Goal: Task Accomplishment & Management: Manage account settings

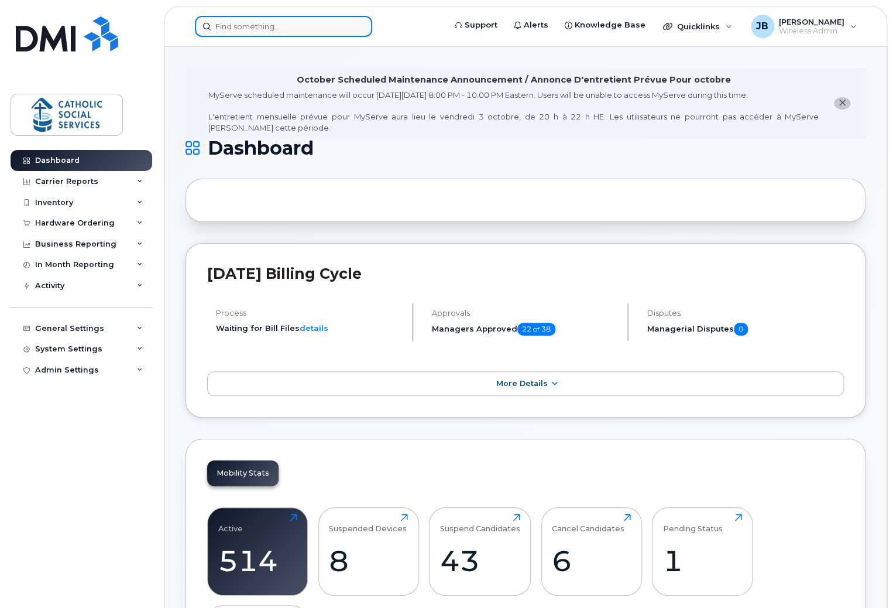
click at [256, 32] on input at bounding box center [283, 26] width 177 height 21
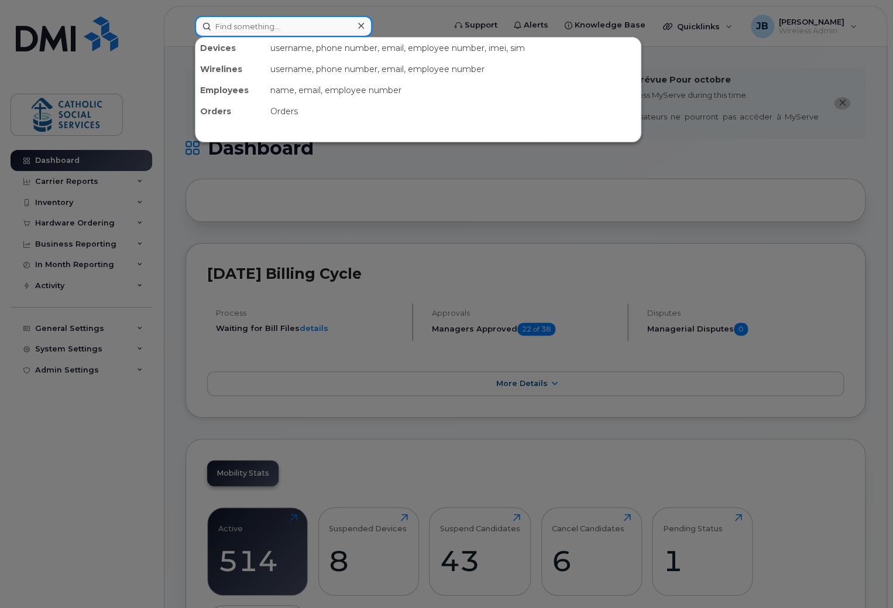
paste input "7808399306"
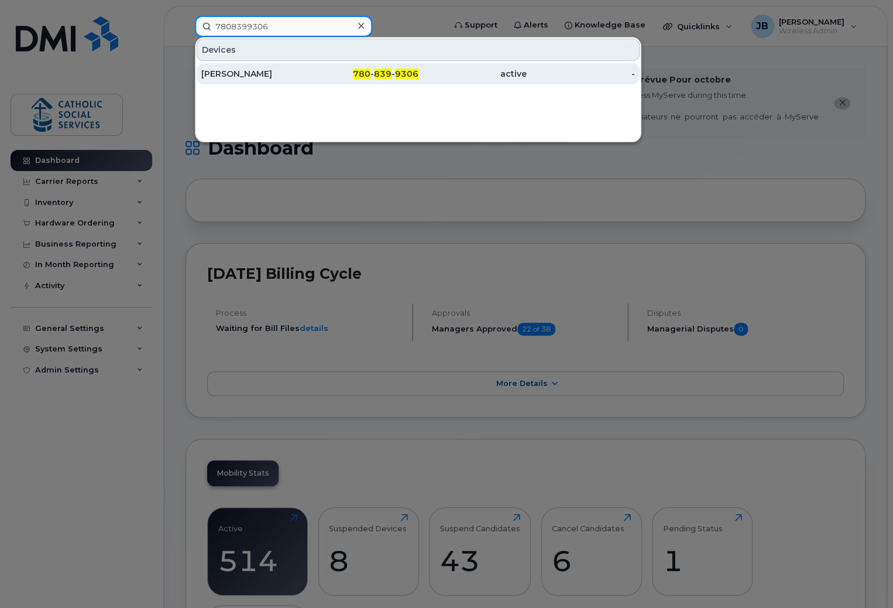
type input "7808399306"
click at [250, 78] on div "[PERSON_NAME]" at bounding box center [255, 74] width 108 height 12
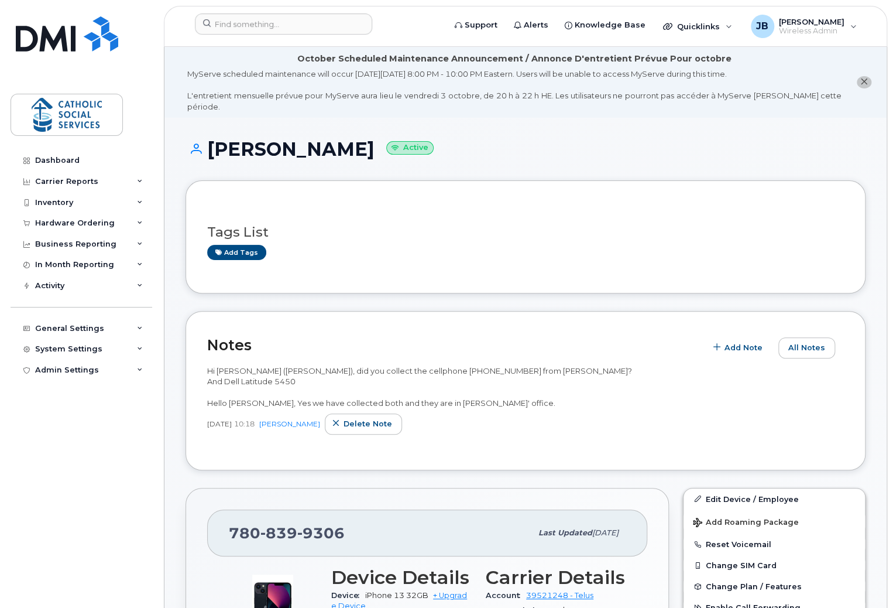
click at [715, 488] on link "Edit Device / Employee" at bounding box center [774, 498] width 181 height 21
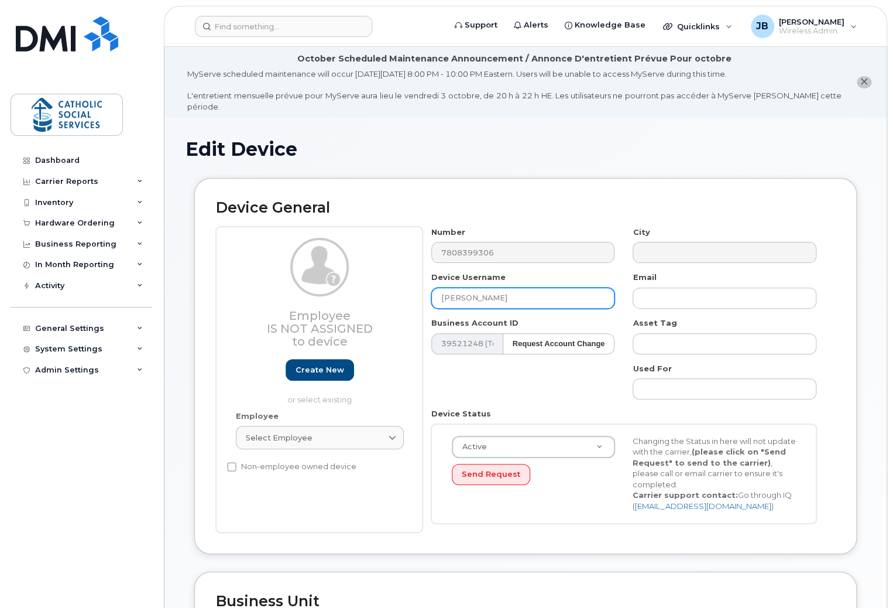
drag, startPoint x: 524, startPoint y: 285, endPoint x: 530, endPoint y: 290, distance: 8.3
click at [375, 284] on div "Employee Is not assigned to device Create new or select existing Employee Selec…" at bounding box center [525, 380] width 619 height 306
paste input "[PERSON_NAME]"
type input "[PERSON_NAME]"
click at [464, 144] on h1 "Edit Device" at bounding box center [526, 149] width 680 height 20
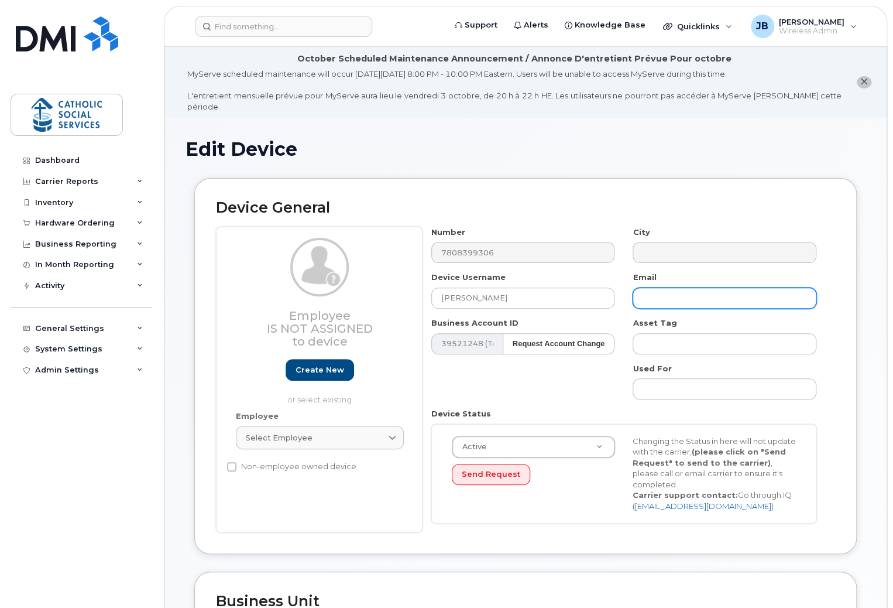
click at [672, 287] on input "text" at bounding box center [725, 297] width 184 height 21
paste input "Suzanne.Ritchie@cssalberta.ca"
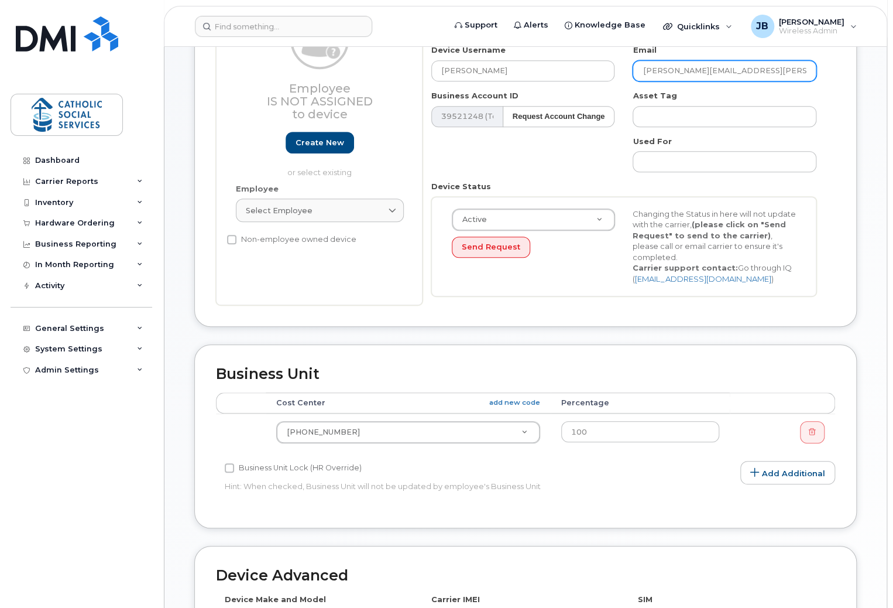
scroll to position [234, 0]
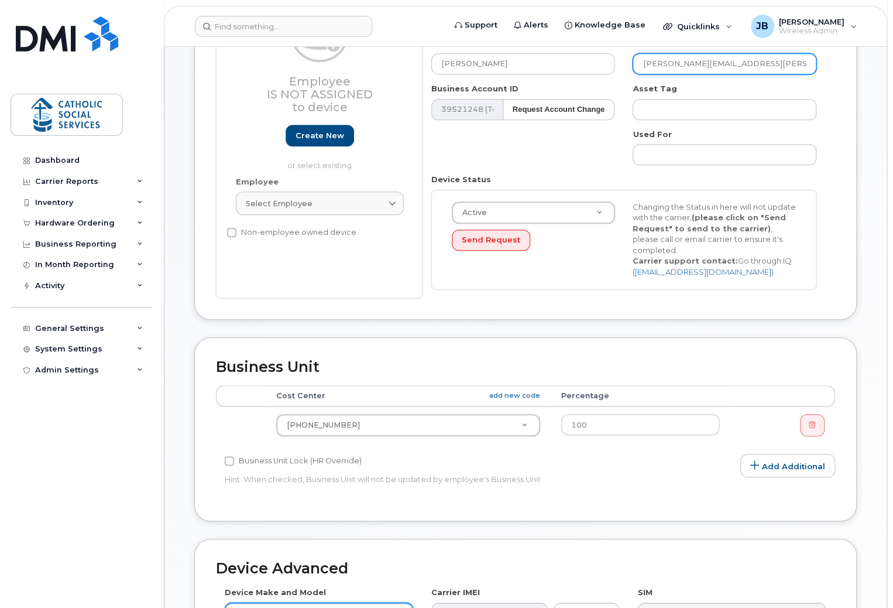
type input "Suzanne.Ritchie@cssalberta.ca"
click at [616, 153] on div "Number 7808399306 City Device Username Suzanne Ritchie Email Suzanne.Ritchie@cs…" at bounding box center [624, 145] width 403 height 306
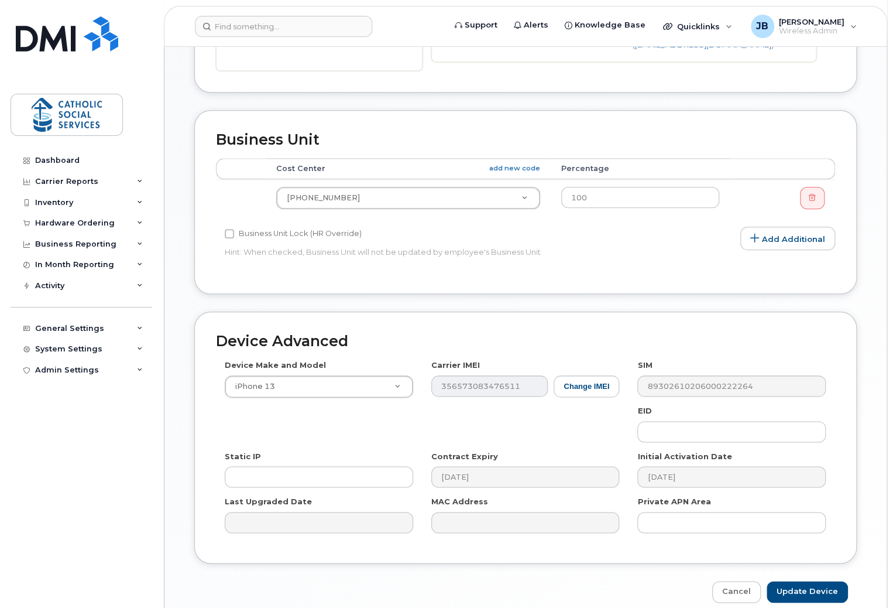
scroll to position [501, 0]
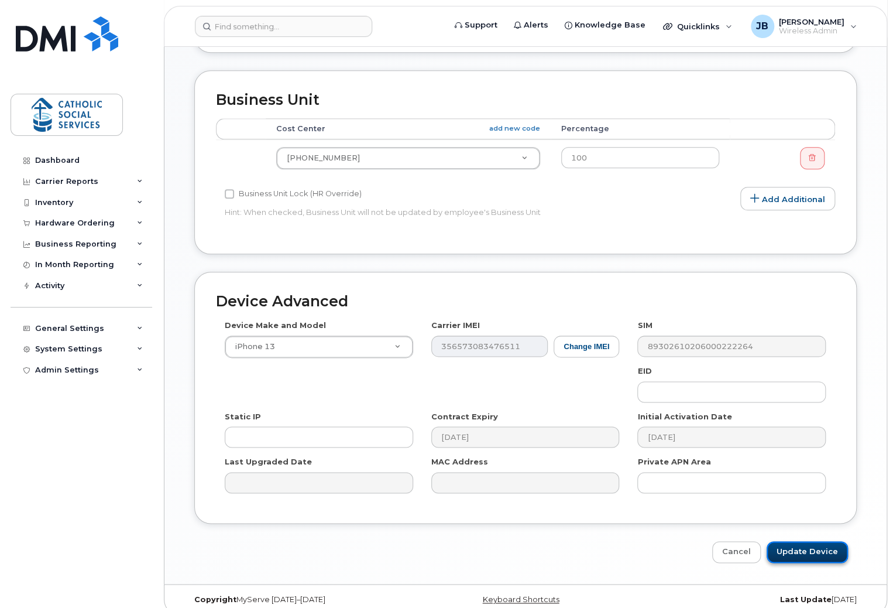
click at [794, 541] on input "Update Device" at bounding box center [807, 552] width 81 height 22
type input "Saving..."
